Goal: Task Accomplishment & Management: Complete application form

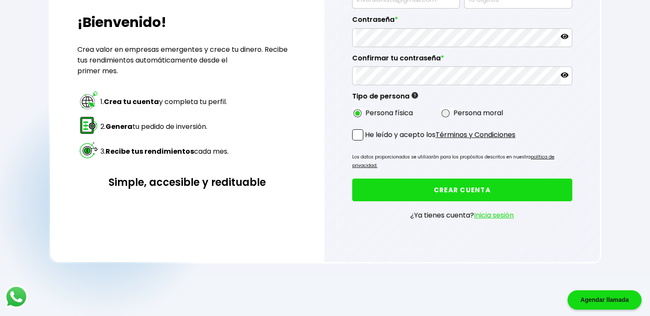
scroll to position [21, 0]
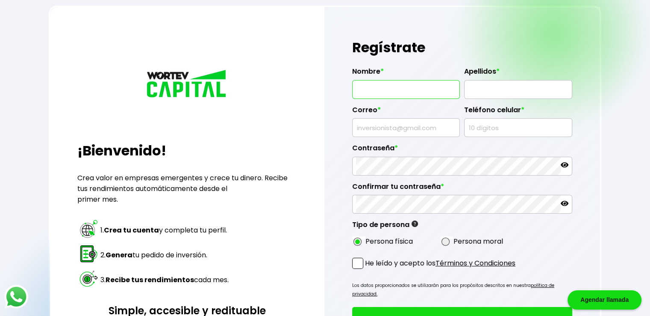
click at [397, 89] on input "text" at bounding box center [406, 89] width 100 height 18
type input "ISRAEL"
type input "[PERSON_NAME]"
type input "[EMAIL_ADDRESS][DOMAIN_NAME]"
type input "7771848878"
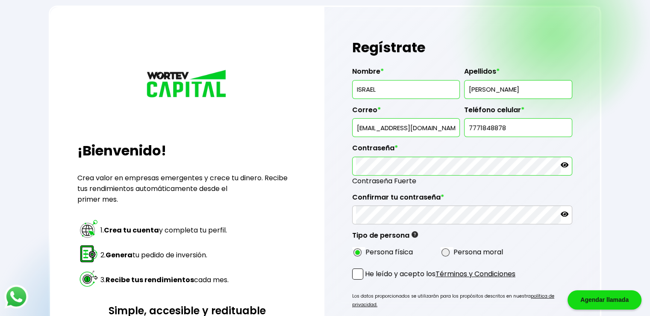
click at [564, 165] on icon at bounding box center [565, 164] width 8 height 5
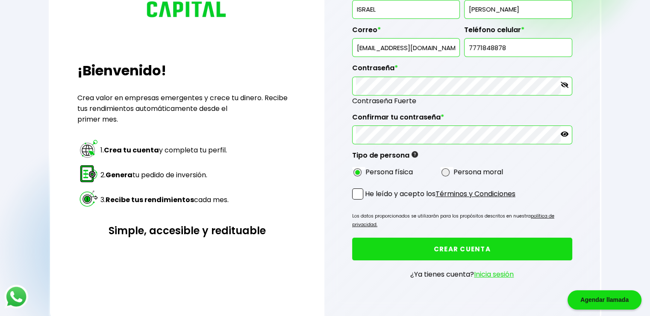
scroll to position [107, 0]
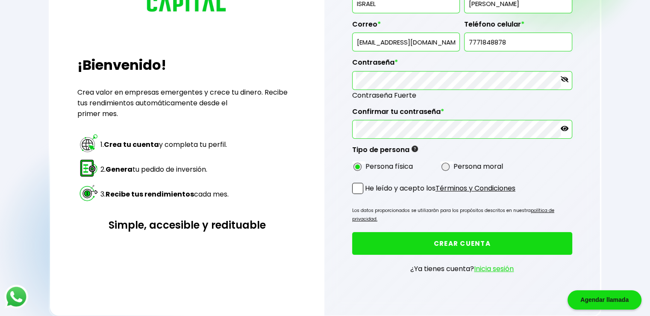
click at [456, 187] on link "Términos y Condiciones" at bounding box center [476, 188] width 80 height 10
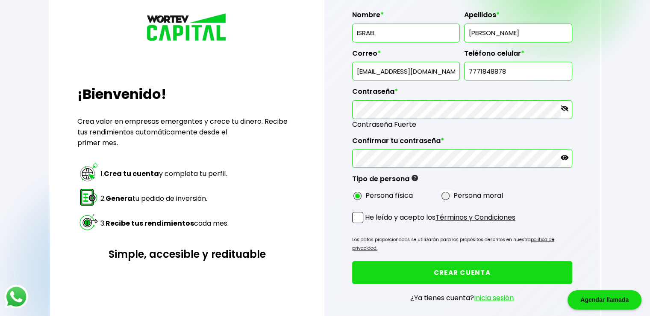
scroll to position [21, 0]
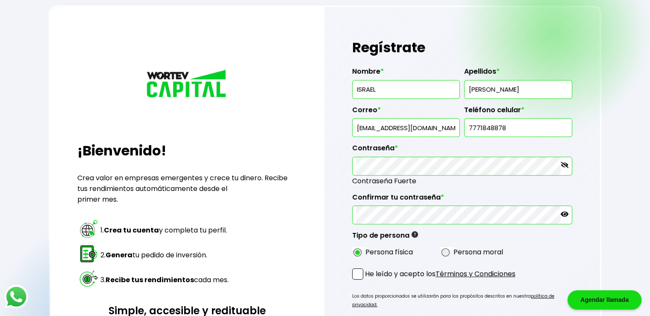
click at [563, 210] on icon at bounding box center [565, 214] width 8 height 8
